Goal: Navigation & Orientation: Understand site structure

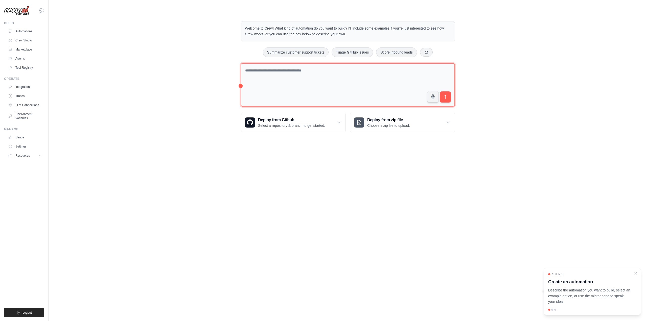
click at [281, 87] on textarea at bounding box center [347, 85] width 214 height 44
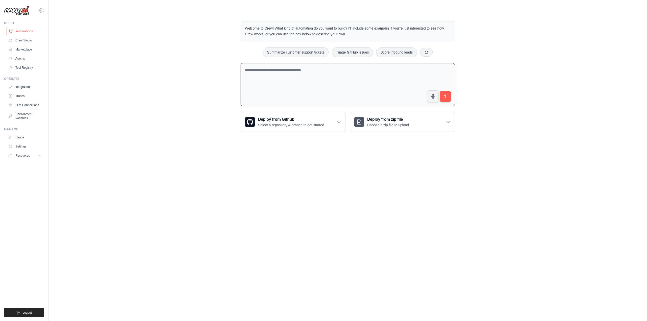
click at [33, 30] on link "Automations" at bounding box center [26, 31] width 38 height 8
click at [26, 39] on link "Crew Studio" at bounding box center [26, 40] width 38 height 8
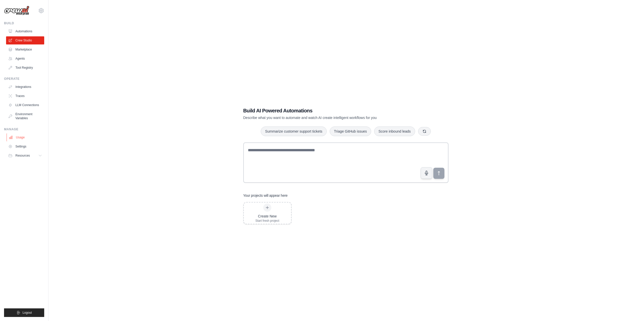
click at [21, 137] on link "Usage" at bounding box center [26, 137] width 38 height 8
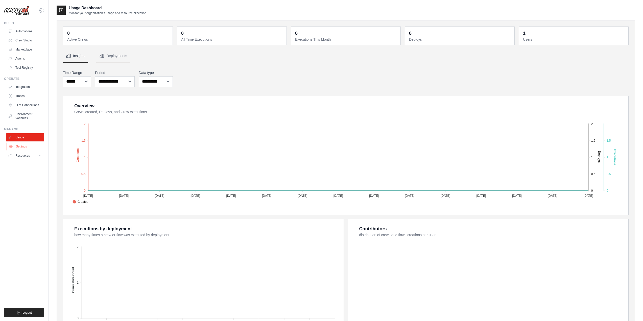
click at [20, 147] on link "Settings" at bounding box center [26, 146] width 38 height 8
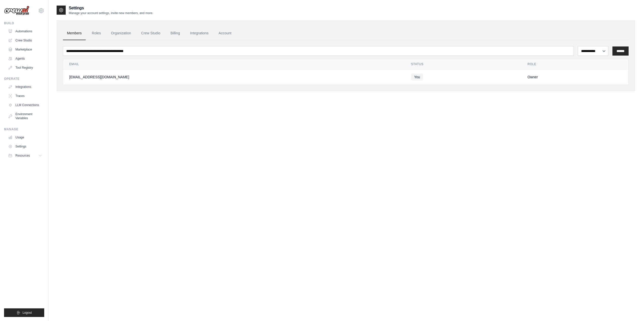
click at [137, 75] on div "[EMAIL_ADDRESS][DOMAIN_NAME]" at bounding box center [234, 77] width 330 height 5
click at [219, 30] on link "Account" at bounding box center [224, 34] width 21 height 14
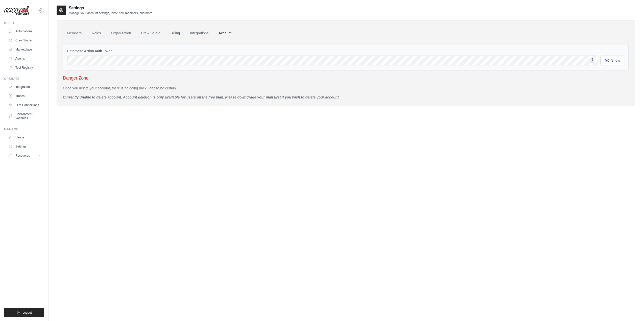
click at [166, 29] on ul "Members Roles Organization Crew Studio Billing Integrations Account" at bounding box center [346, 34] width 566 height 14
click at [177, 33] on link "Billing" at bounding box center [174, 34] width 17 height 14
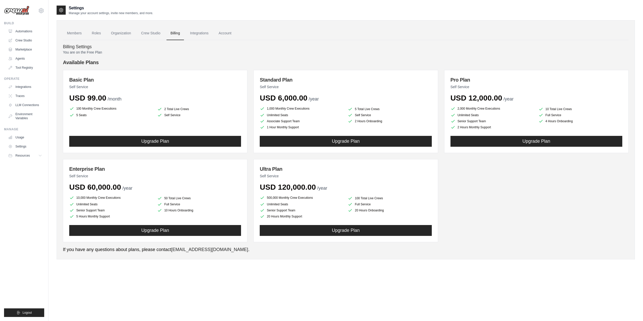
click at [97, 43] on div "Billing Settings You are on the Free Plan Available Plans Basic Plan Self Servi…" at bounding box center [346, 146] width 566 height 213
click at [103, 31] on link "Roles" at bounding box center [96, 34] width 17 height 14
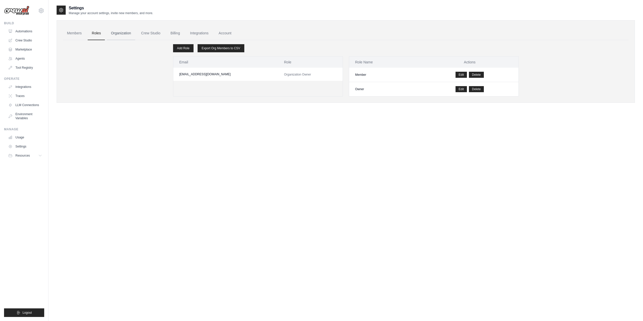
click at [132, 32] on link "Organization" at bounding box center [121, 34] width 28 height 14
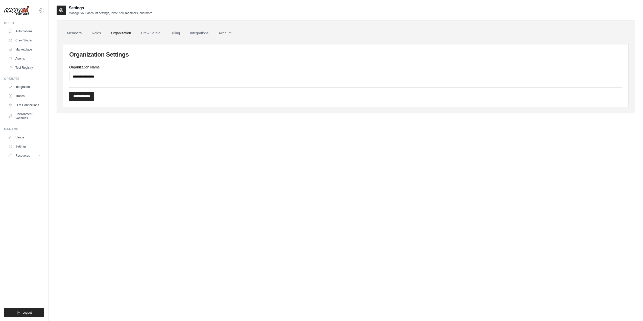
drag, startPoint x: 66, startPoint y: 28, endPoint x: 71, endPoint y: 32, distance: 6.2
click at [66, 28] on link "Members" at bounding box center [74, 34] width 23 height 14
click at [74, 33] on link "Members" at bounding box center [74, 34] width 23 height 14
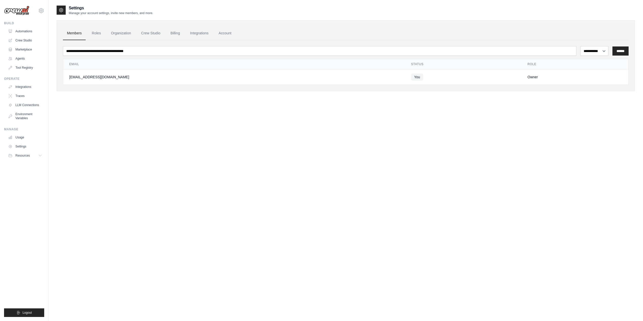
click at [25, 34] on link "Automations" at bounding box center [25, 31] width 38 height 8
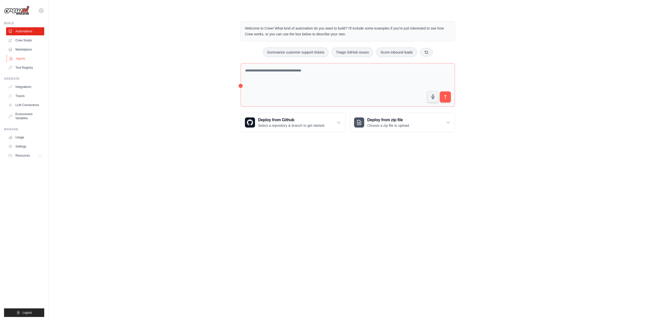
click at [23, 58] on link "Agents" at bounding box center [26, 59] width 38 height 8
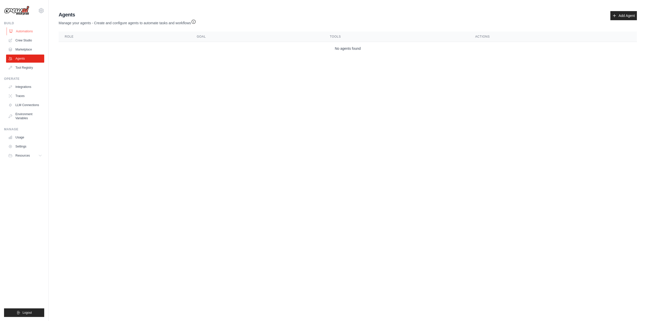
click at [30, 30] on link "Automations" at bounding box center [26, 31] width 38 height 8
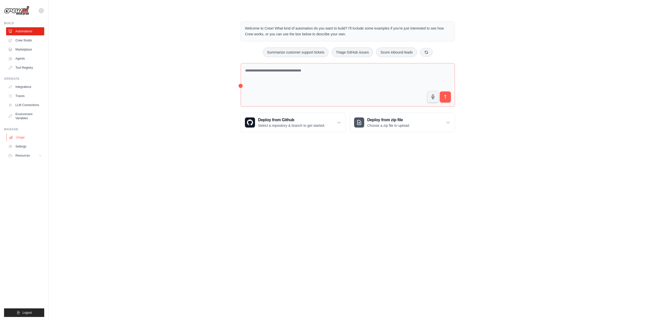
click at [32, 134] on link "Usage" at bounding box center [26, 137] width 38 height 8
